Goal: Book appointment/travel/reservation

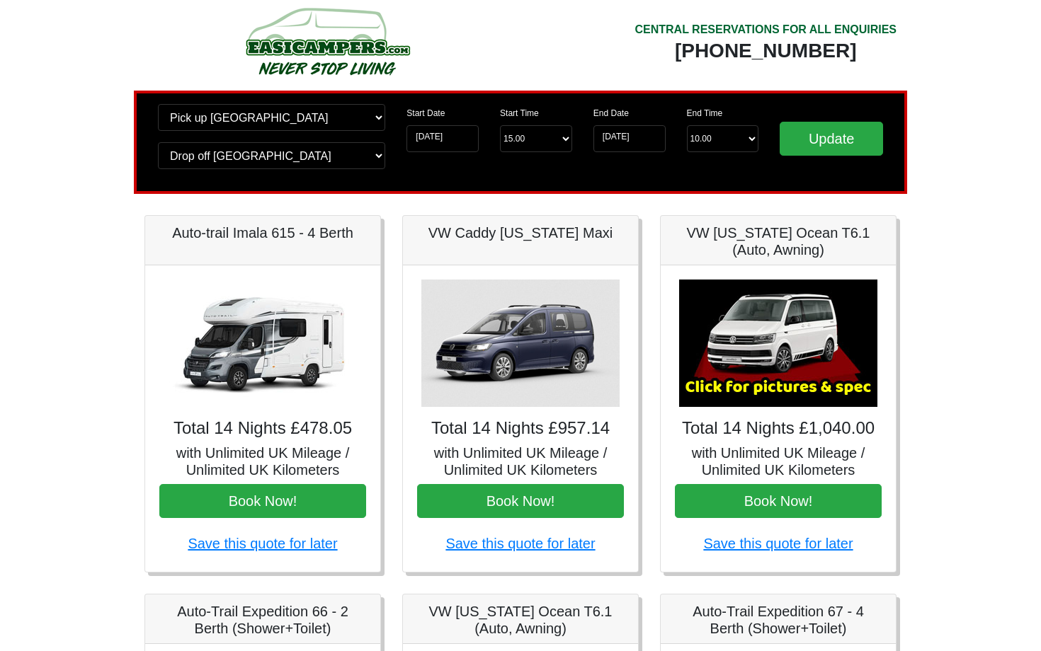
scroll to position [16, 0]
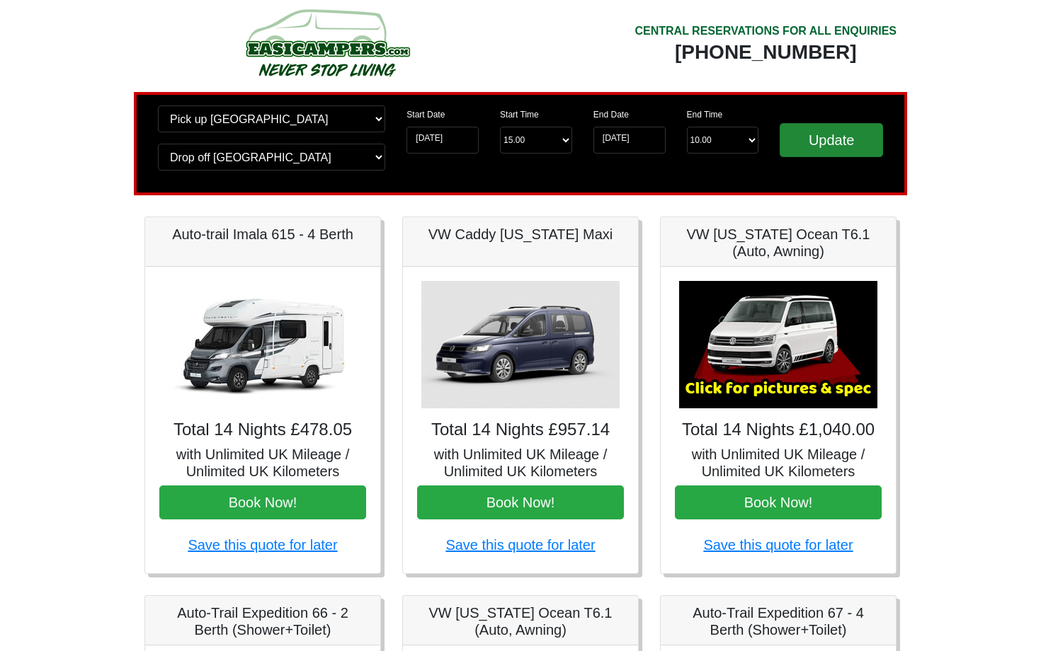
click at [824, 146] on input "Update" at bounding box center [830, 140] width 103 height 34
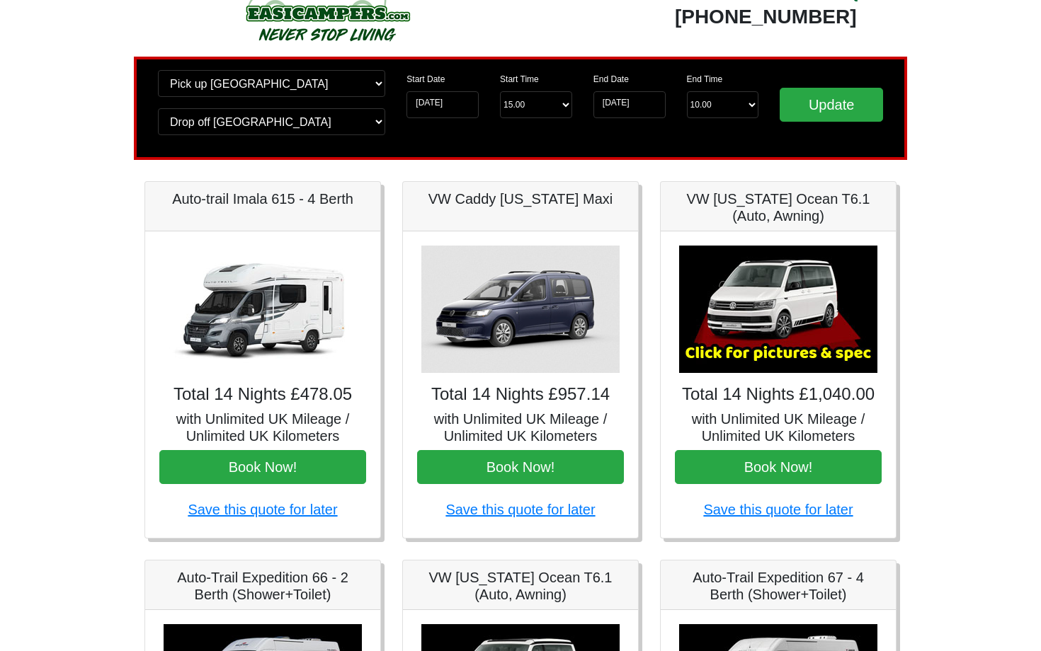
scroll to position [40, 0]
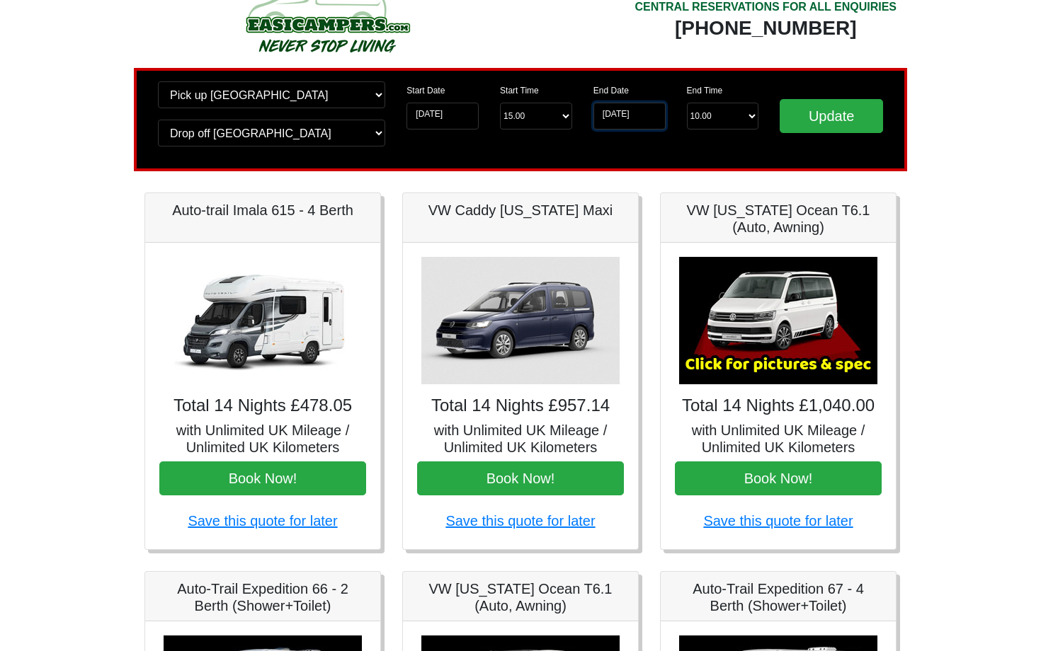
click at [627, 120] on input "15-04-2026" at bounding box center [629, 116] width 72 height 27
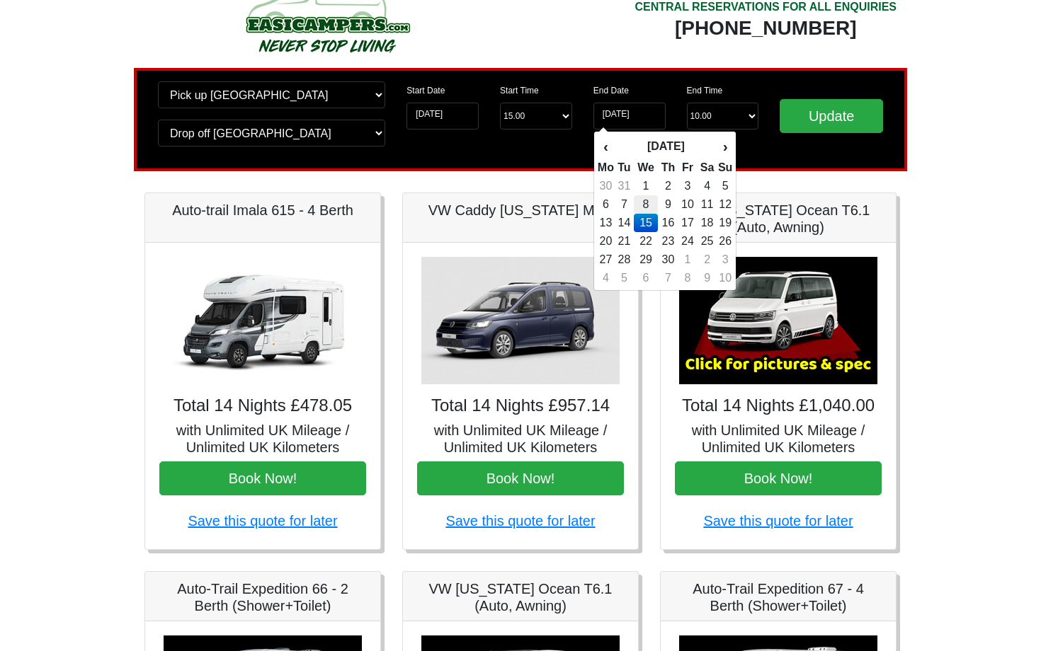
click at [649, 205] on td "8" at bounding box center [646, 204] width 24 height 18
type input "[DATE]"
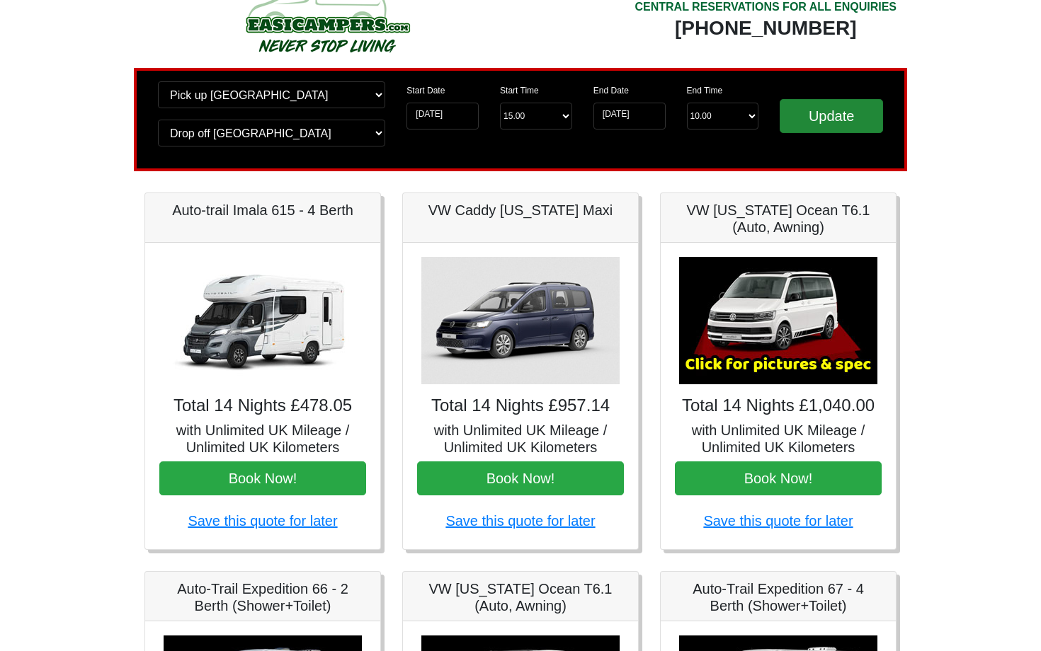
click at [830, 121] on input "Update" at bounding box center [830, 116] width 103 height 34
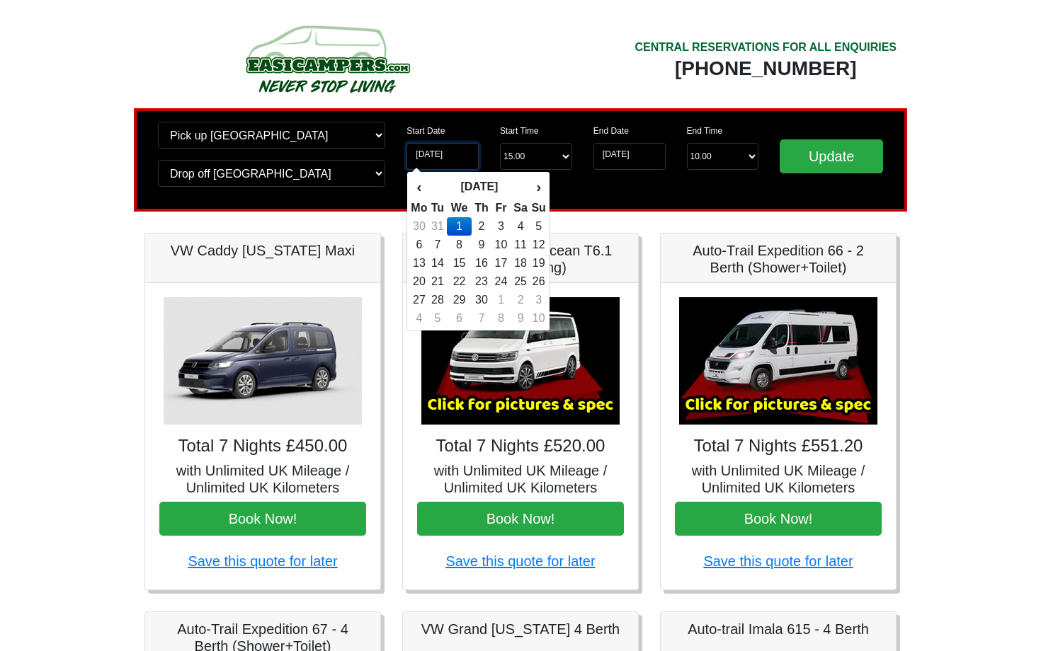
click at [468, 156] on input "[DATE]" at bounding box center [442, 156] width 72 height 27
click at [521, 243] on td "11" at bounding box center [520, 245] width 21 height 18
type input "[DATE]"
